Goal: Find specific page/section: Find specific page/section

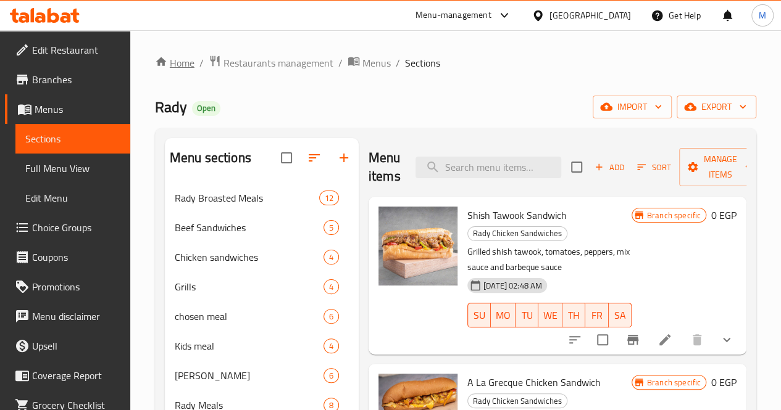
click at [178, 64] on link "Home" at bounding box center [175, 63] width 40 height 15
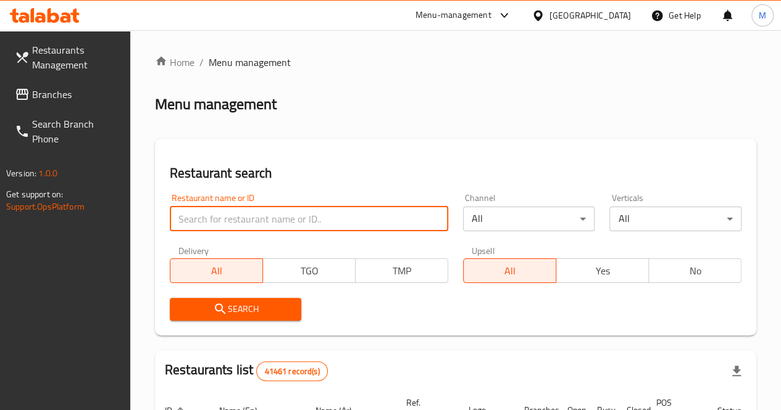
click at [243, 218] on input "search" at bounding box center [309, 219] width 278 height 25
paste input "700755"
type input "700755"
click button "Search" at bounding box center [236, 309] width 132 height 23
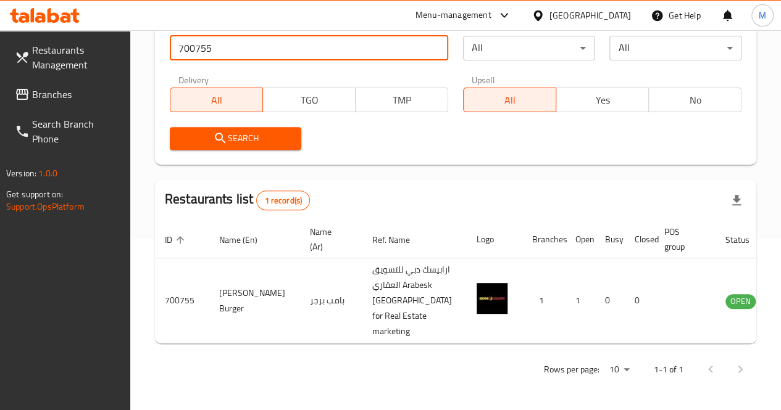
scroll to position [185, 0]
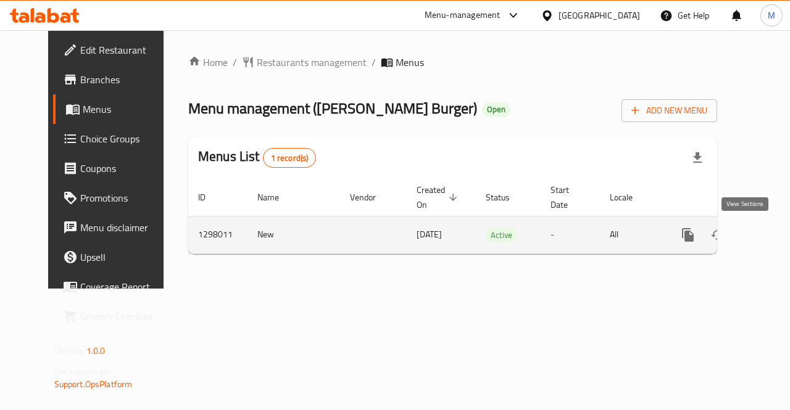
click at [770, 236] on icon "enhanced table" at bounding box center [777, 235] width 15 height 15
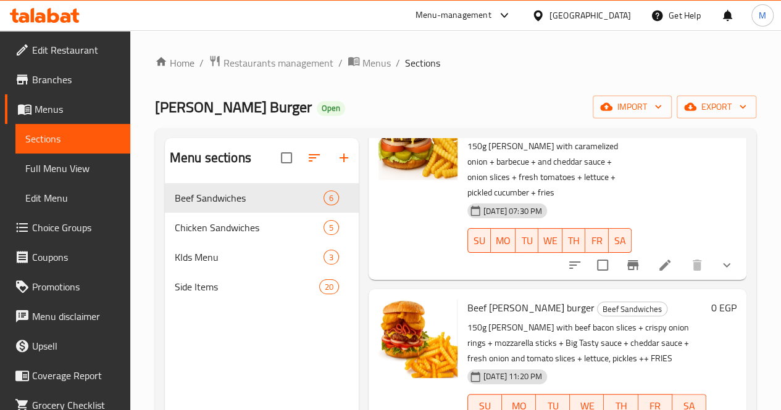
scroll to position [403, 0]
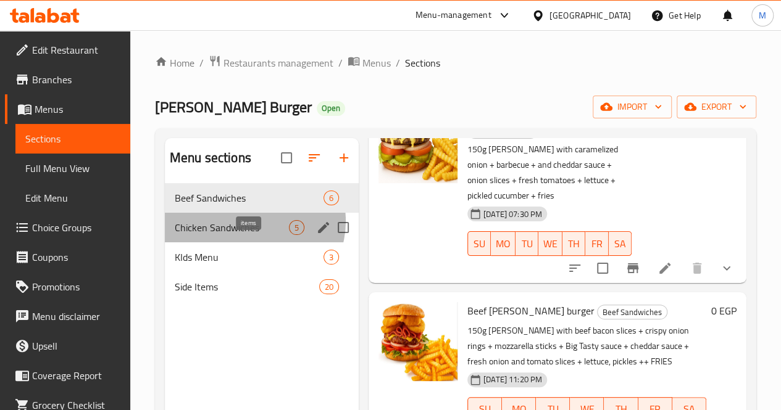
click at [289, 234] on span "5" at bounding box center [296, 228] width 14 height 12
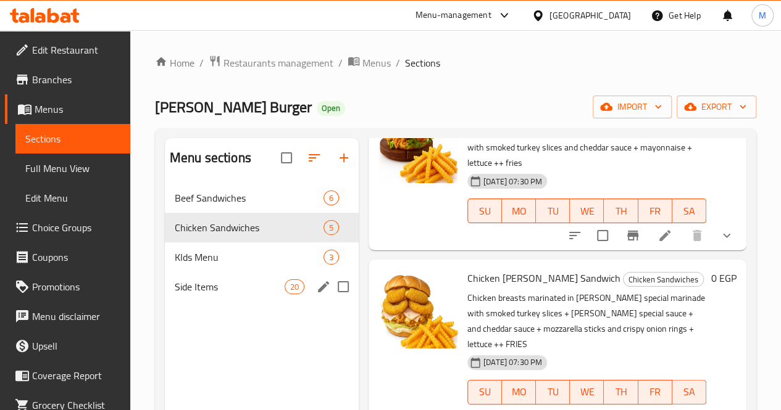
click at [246, 292] on div "Side Items 20" at bounding box center [262, 287] width 194 height 30
